Goal: Task Accomplishment & Management: Manage account settings

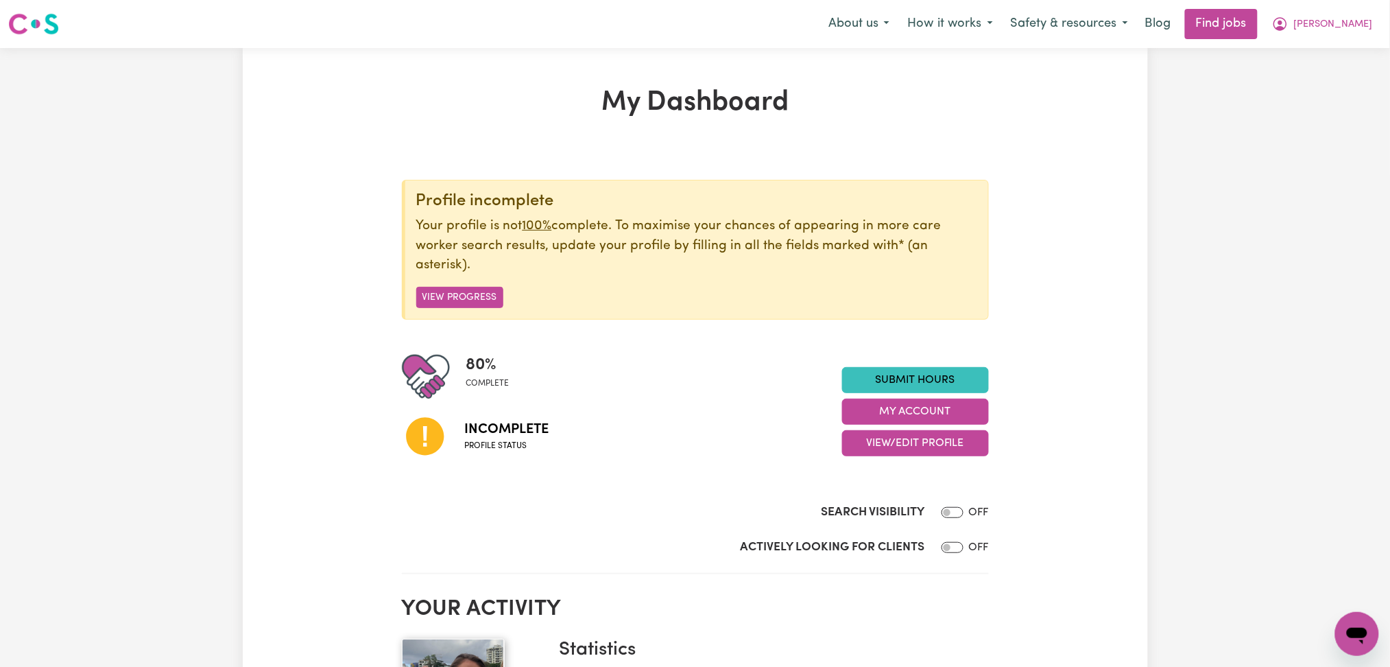
click at [1277, 5] on nav "Menu About us How it works Safety & resources Blog Find jobs [PERSON_NAME]" at bounding box center [695, 24] width 1390 height 48
click at [1258, 18] on link "Find jobs" at bounding box center [1221, 24] width 73 height 30
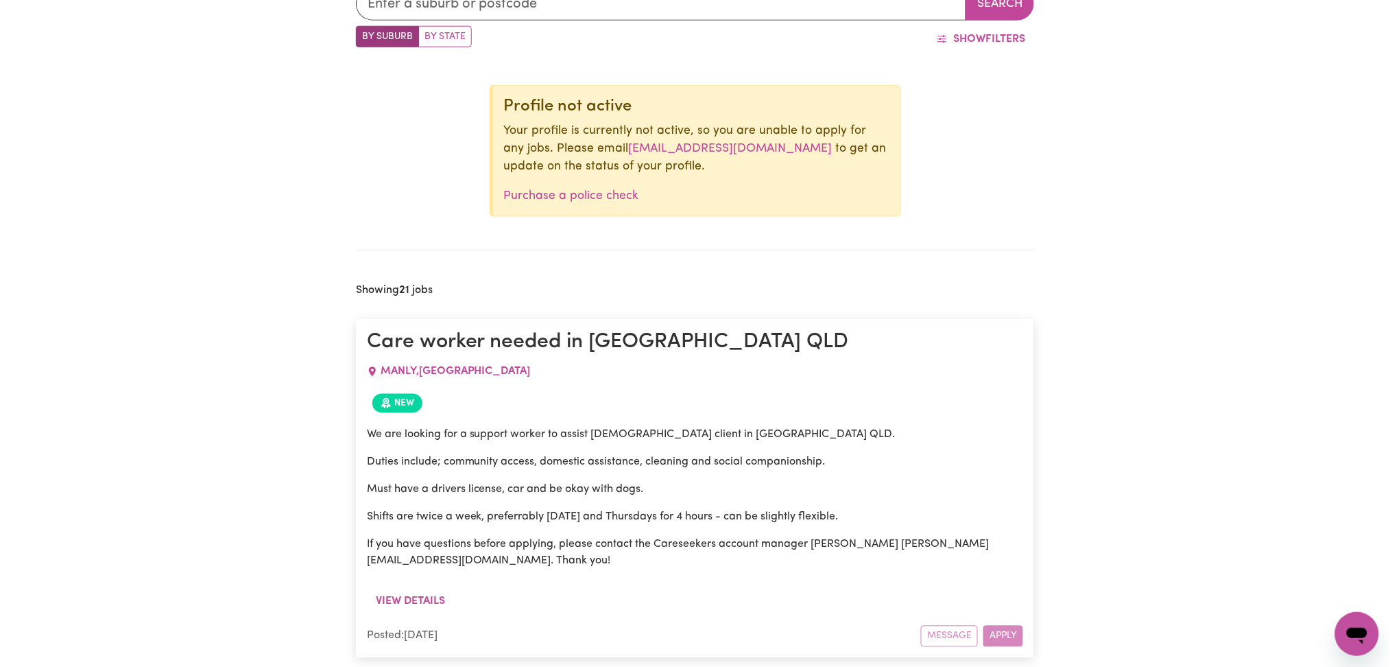
scroll to position [690, 0]
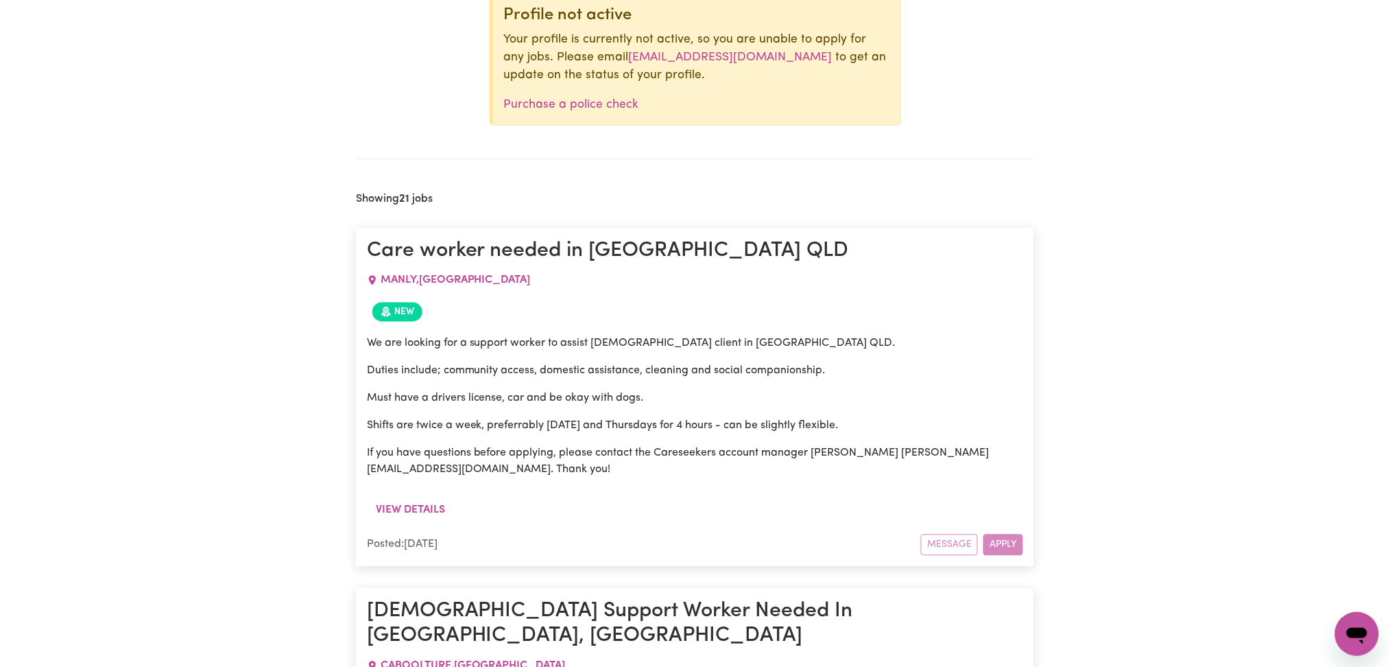
click at [693, 336] on p "We are looking for a support worker to assist [DEMOGRAPHIC_DATA] client in [GEO…" at bounding box center [695, 343] width 657 height 16
copy p "Manly"
drag, startPoint x: 1227, startPoint y: 281, endPoint x: 1288, endPoint y: 134, distance: 159.0
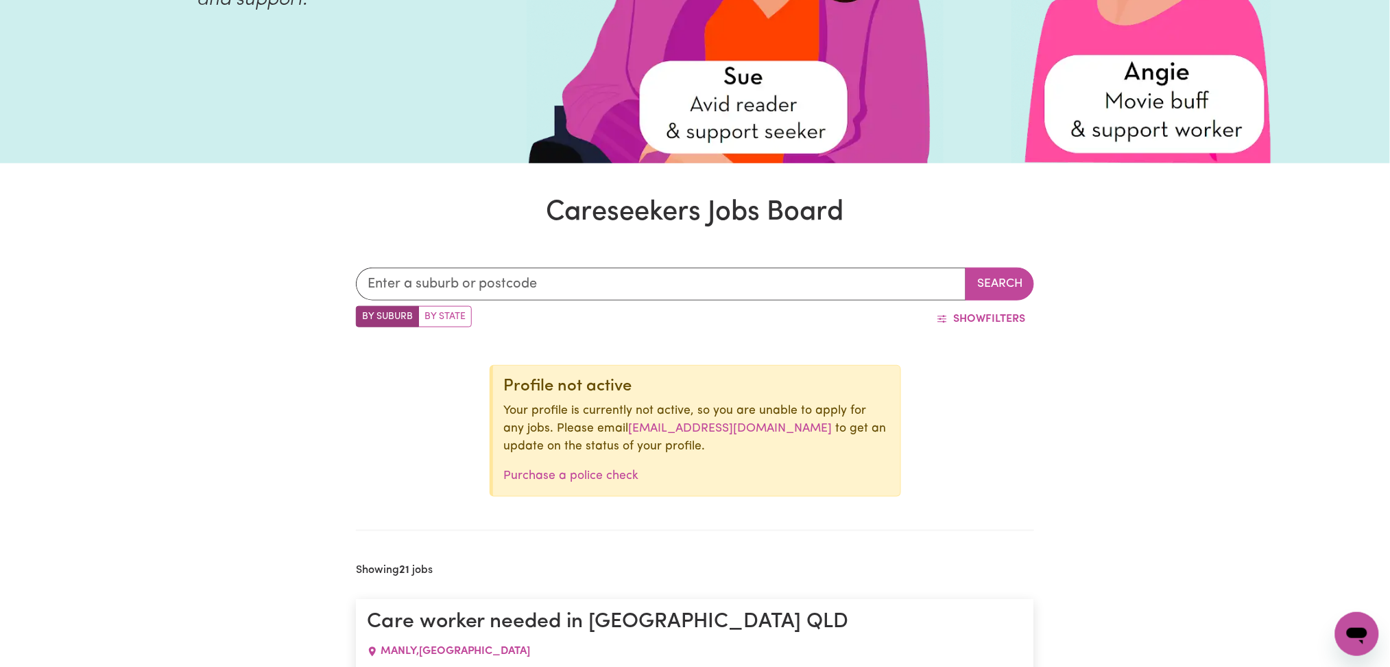
scroll to position [0, 0]
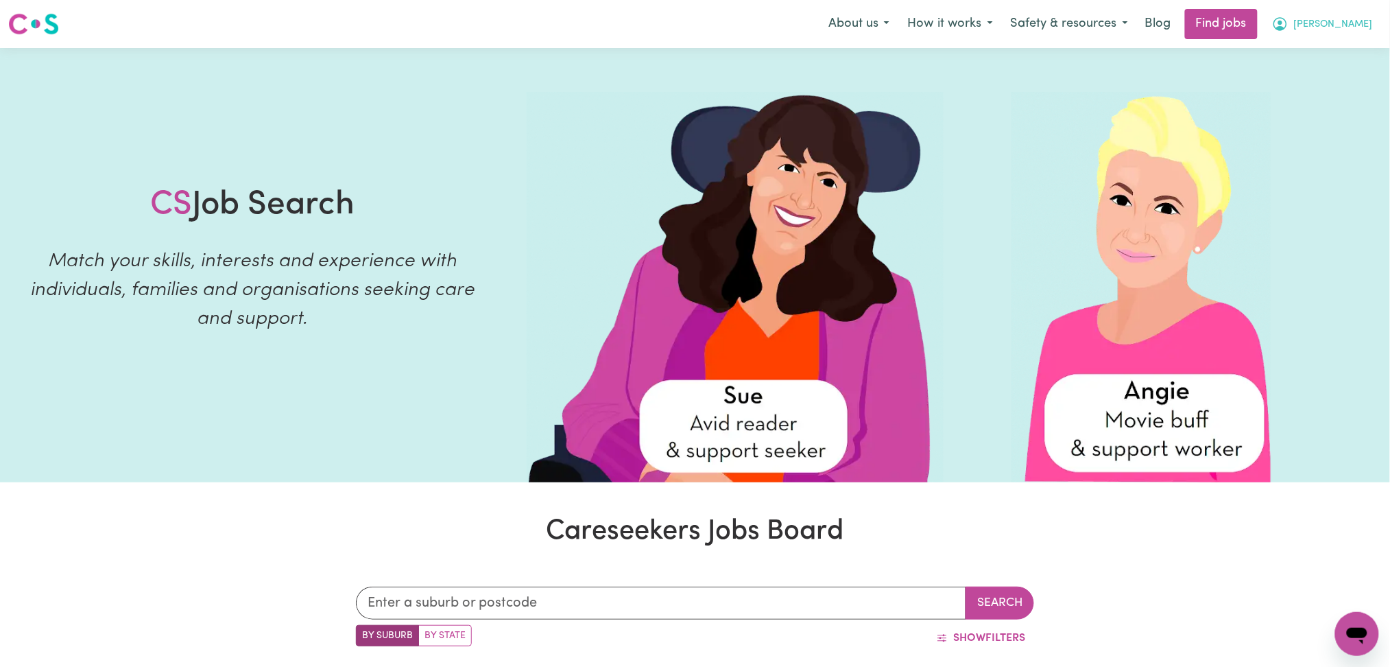
drag, startPoint x: 1332, startPoint y: 25, endPoint x: 1331, endPoint y: 38, distance: 13.7
click at [1289, 25] on icon "My Account" at bounding box center [1280, 24] width 16 height 16
click at [1316, 102] on link "Logout" at bounding box center [1327, 105] width 108 height 26
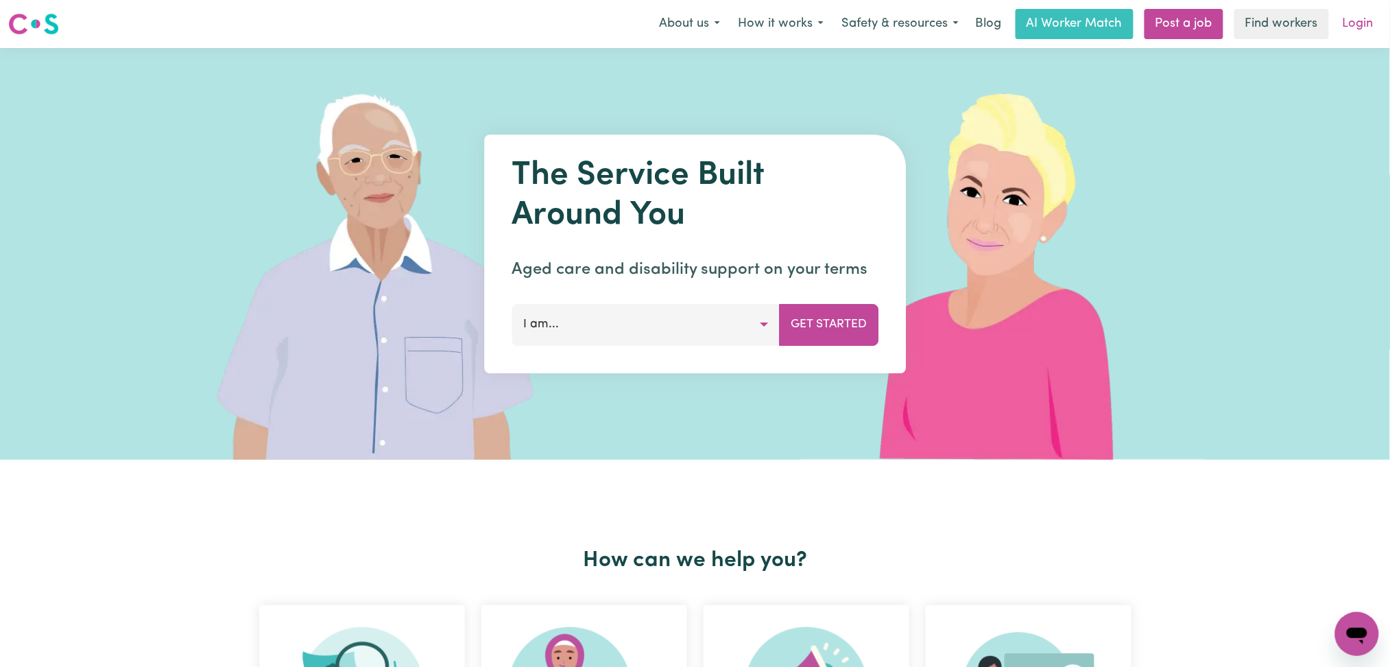
click at [1351, 31] on link "Login" at bounding box center [1358, 24] width 47 height 30
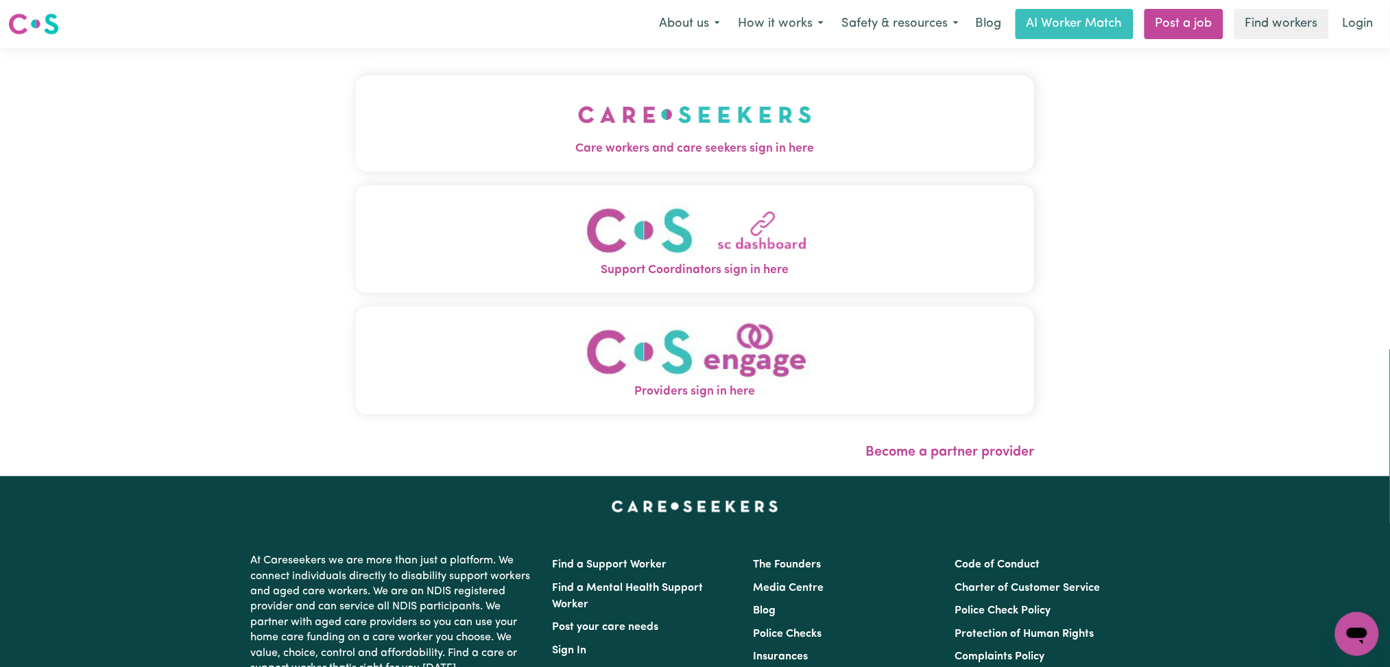
click at [569, 148] on span "Care workers and care seekers sign in here" at bounding box center [695, 149] width 679 height 18
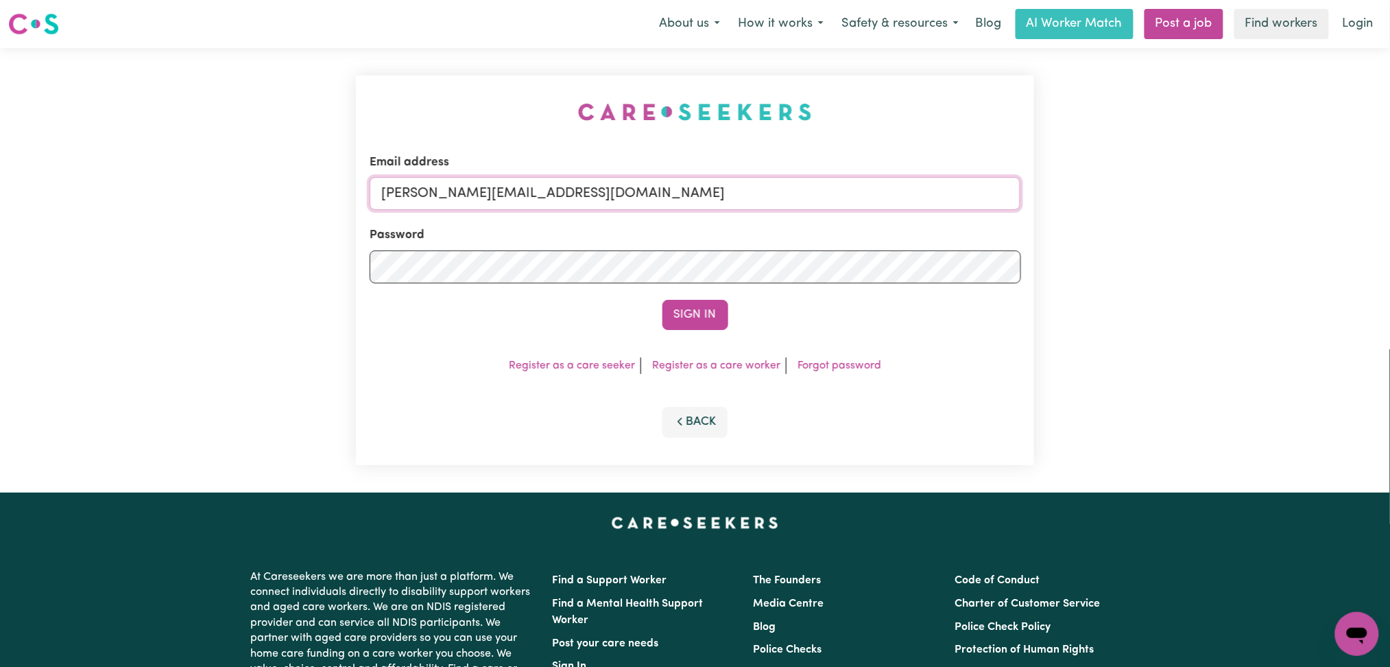
click at [602, 185] on input "[PERSON_NAME][EMAIL_ADDRESS][DOMAIN_NAME]" at bounding box center [696, 193] width 652 height 33
drag, startPoint x: 451, startPoint y: 195, endPoint x: 767, endPoint y: 193, distance: 316.2
click at [767, 193] on input "Superuser~[EMAIL_ADDRESS][DOMAIN_NAME]" at bounding box center [696, 193] width 652 height 33
type input "Superuser~[EMAIL_ADDRESS][DOMAIN_NAME]"
drag, startPoint x: 678, startPoint y: 289, endPoint x: 678, endPoint y: 303, distance: 13.7
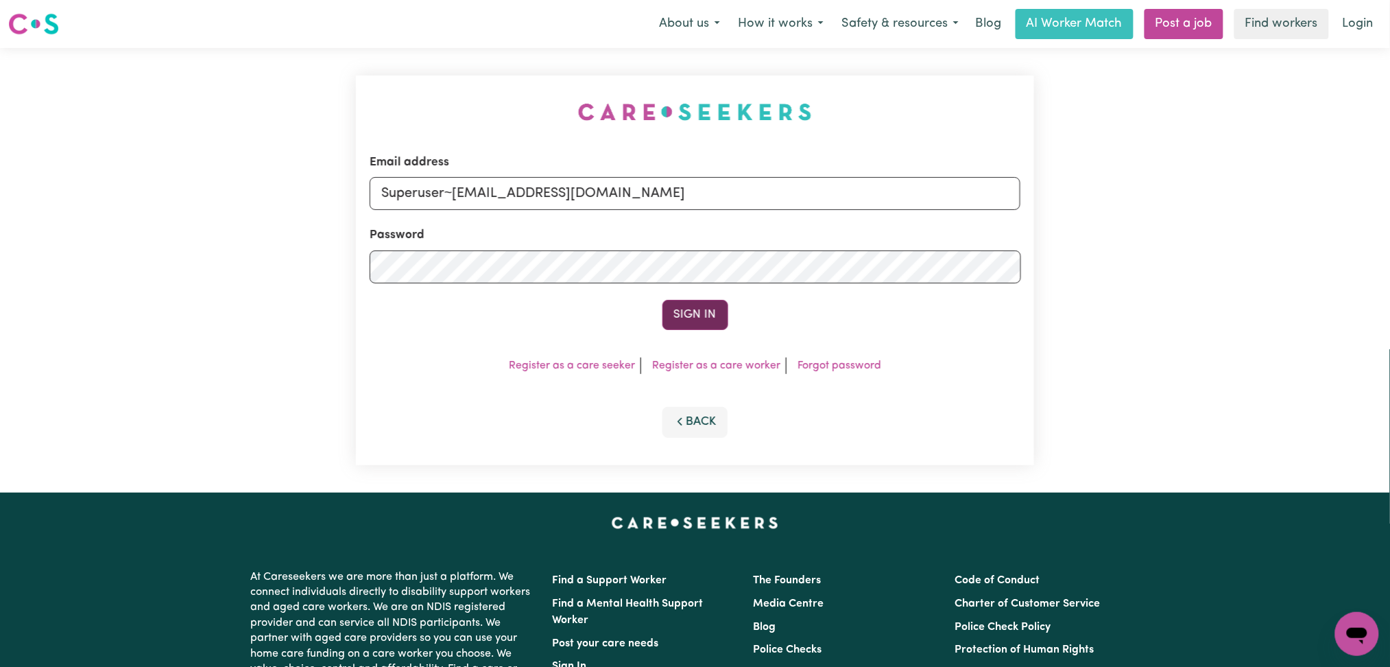
click at [678, 291] on form "Email address Superuser~[EMAIL_ADDRESS][DOMAIN_NAME] Password Sign In" at bounding box center [696, 242] width 652 height 176
click at [678, 310] on button "Sign In" at bounding box center [696, 315] width 66 height 30
